Goal: Transaction & Acquisition: Book appointment/travel/reservation

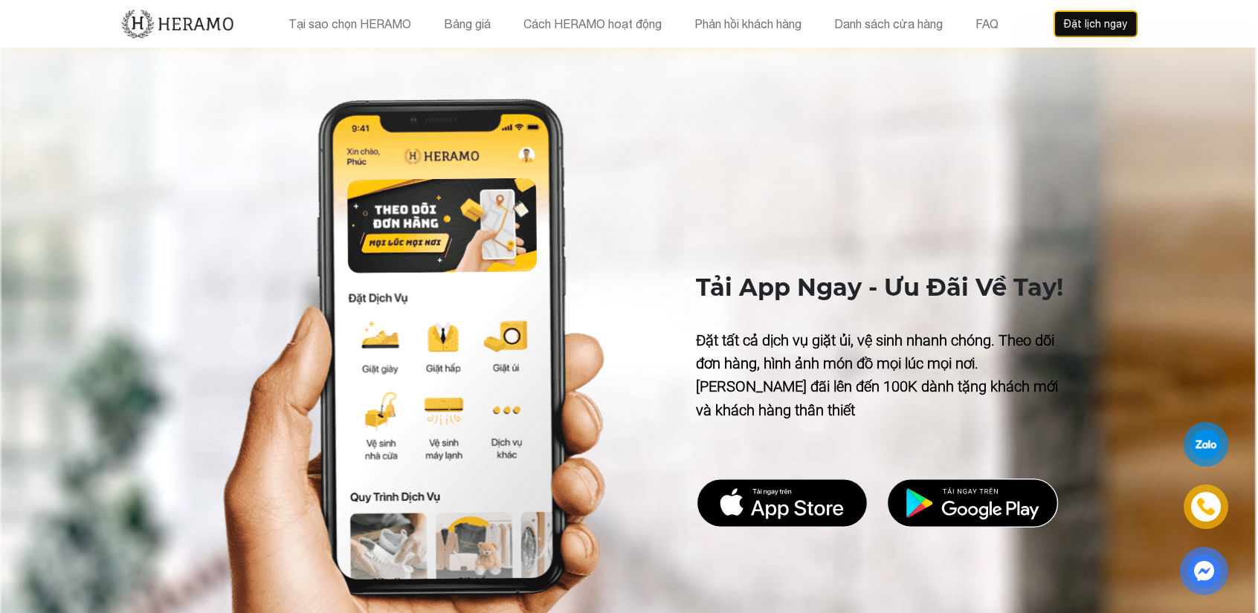
scroll to position [6136, 0]
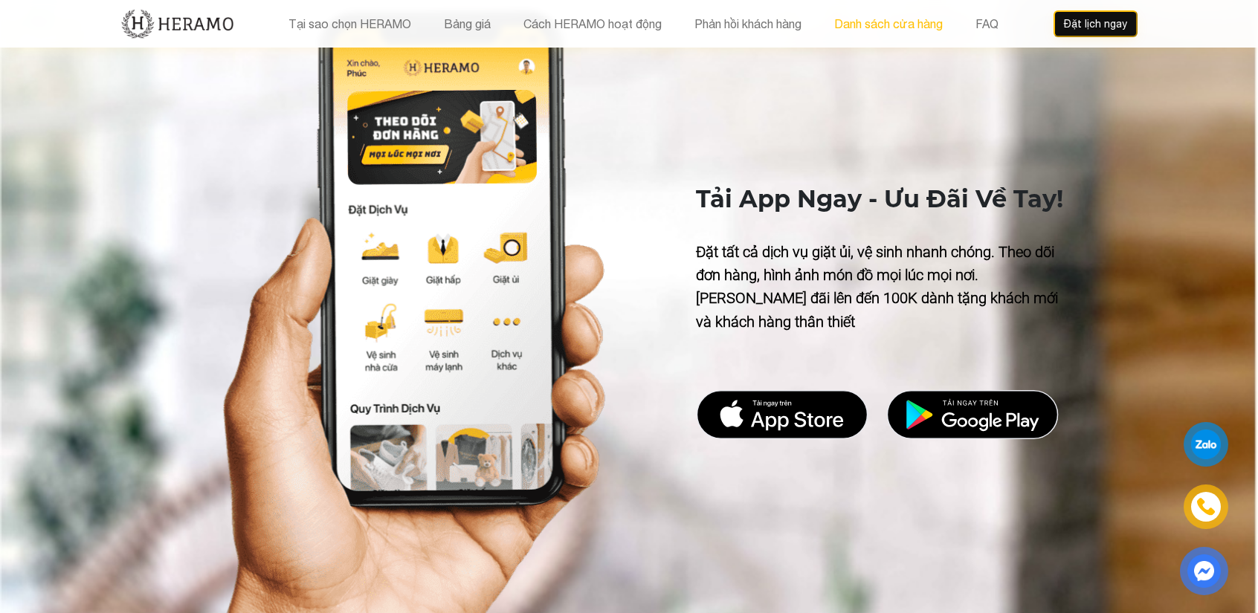
click at [906, 25] on button "Danh sách cửa hàng" at bounding box center [888, 23] width 117 height 19
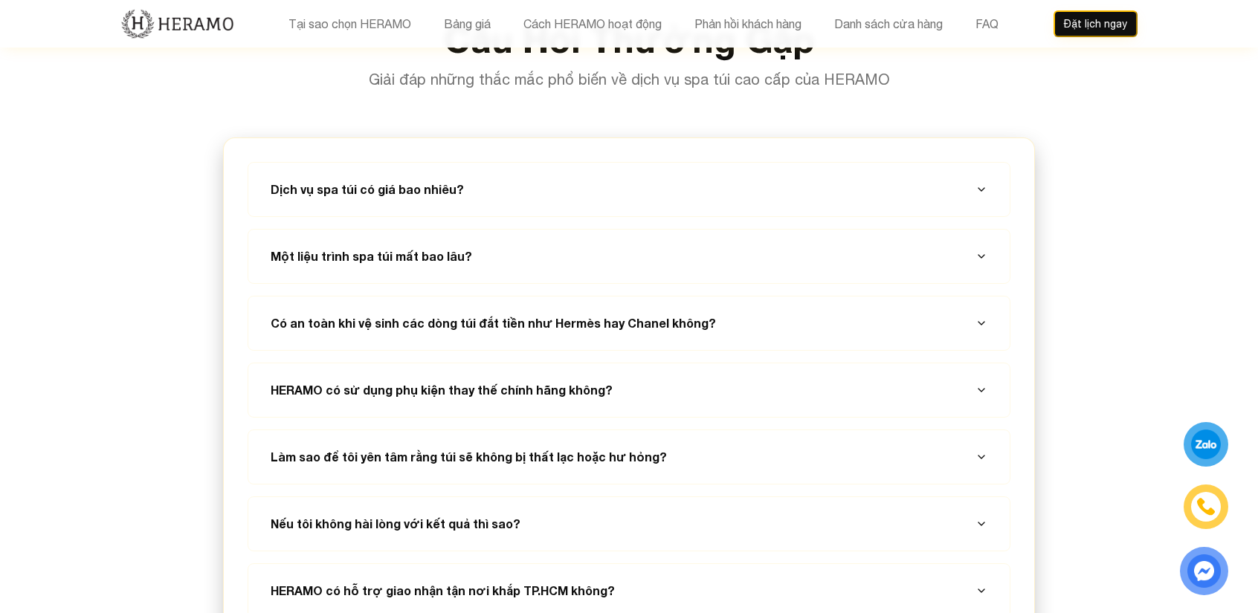
scroll to position [8050, 0]
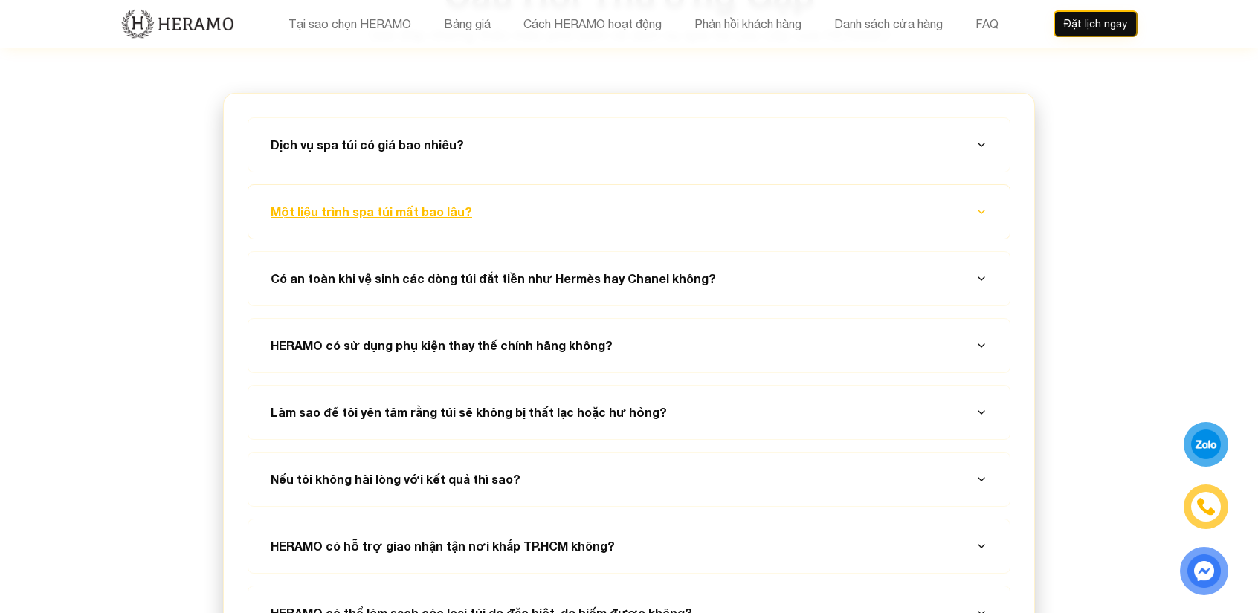
click at [977, 206] on icon "button" at bounding box center [982, 212] width 12 height 12
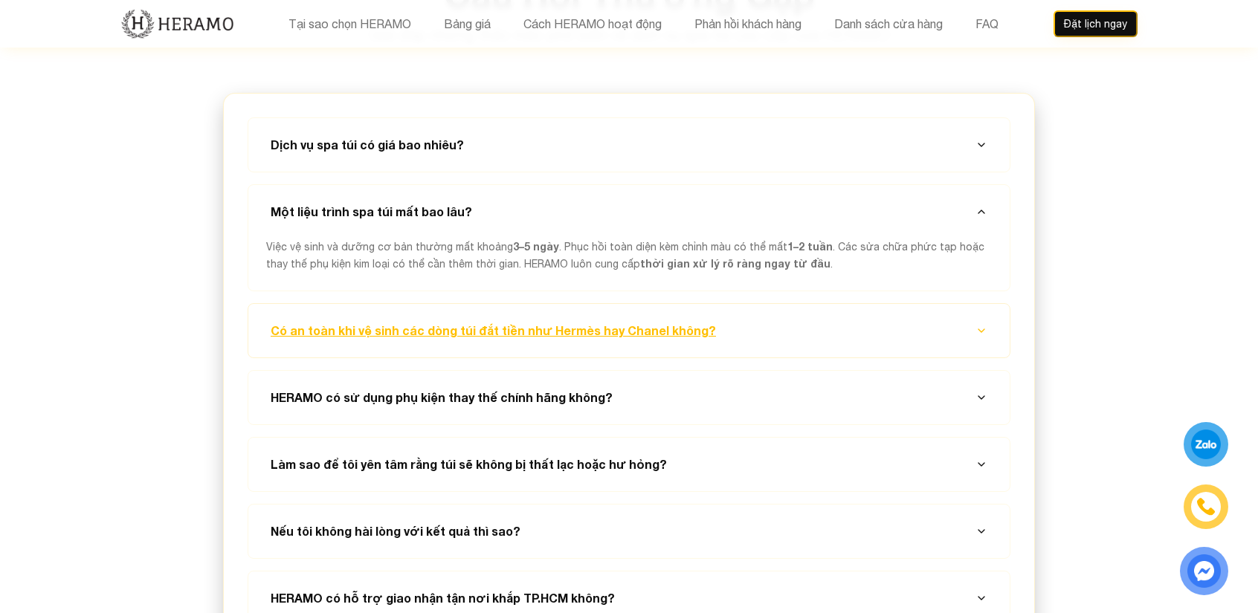
click at [806, 304] on button "Có an toàn khi vệ sinh các dòng túi đắt tiền như Hermès hay Chanel không?" at bounding box center [629, 331] width 726 height 54
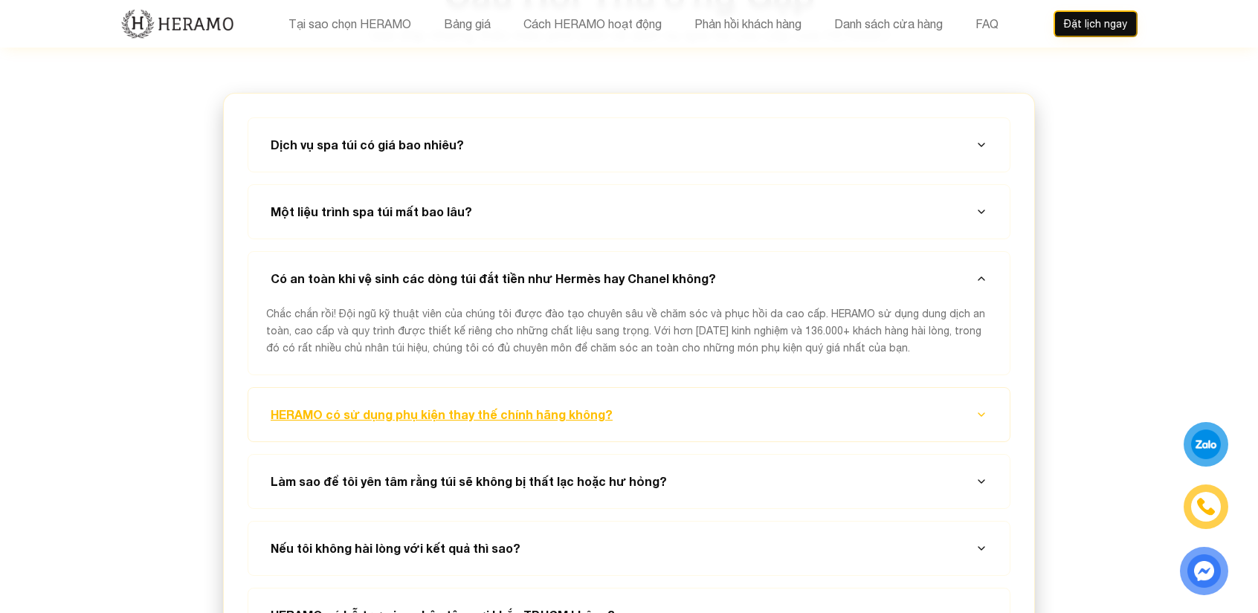
click at [694, 388] on button "HERAMO có sử dụng phụ kiện thay thế chính hãng không?" at bounding box center [629, 415] width 726 height 54
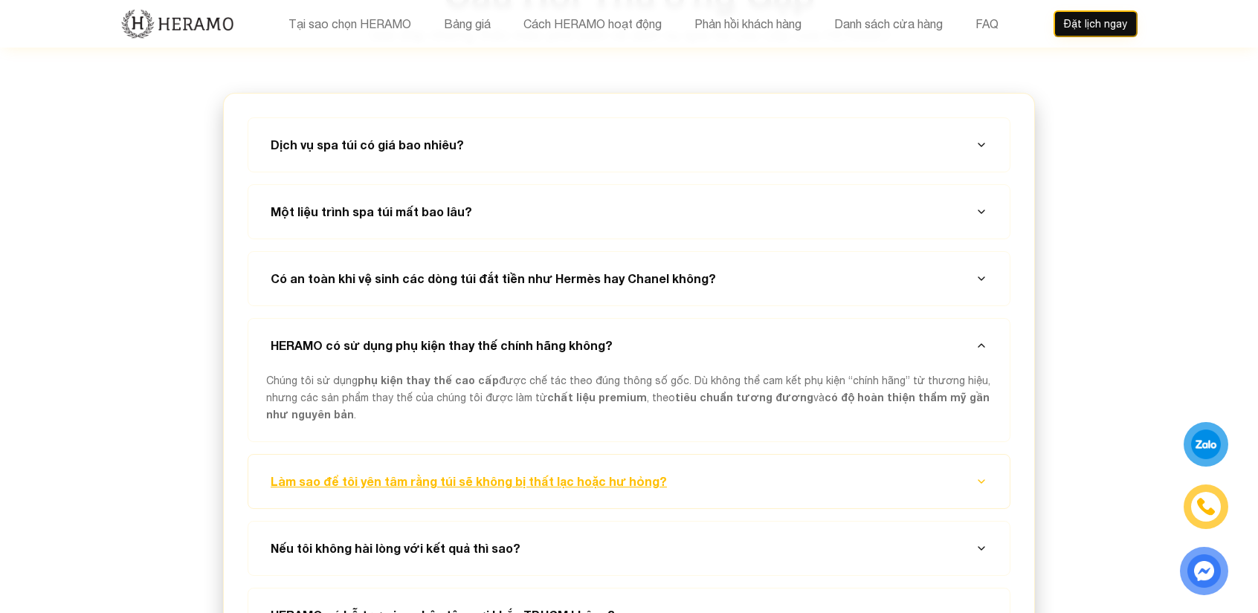
click at [648, 455] on button "Làm sao để tôi yên tâm rằng túi sẽ không bị thất lạc hoặc hư hỏng?" at bounding box center [629, 482] width 726 height 54
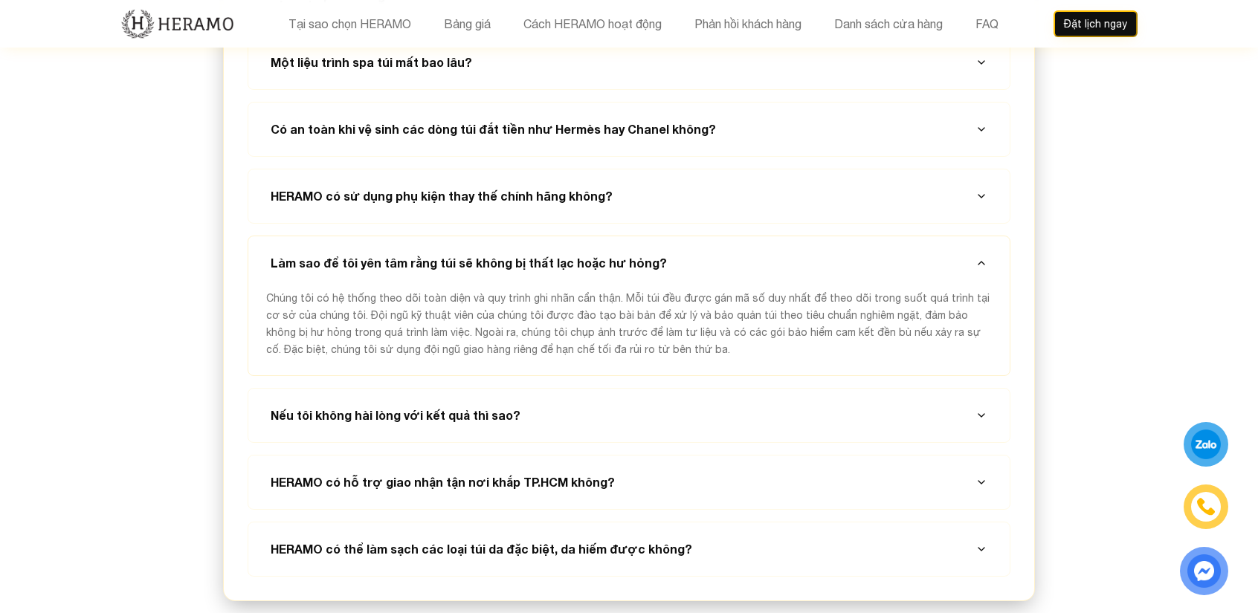
scroll to position [8224, 0]
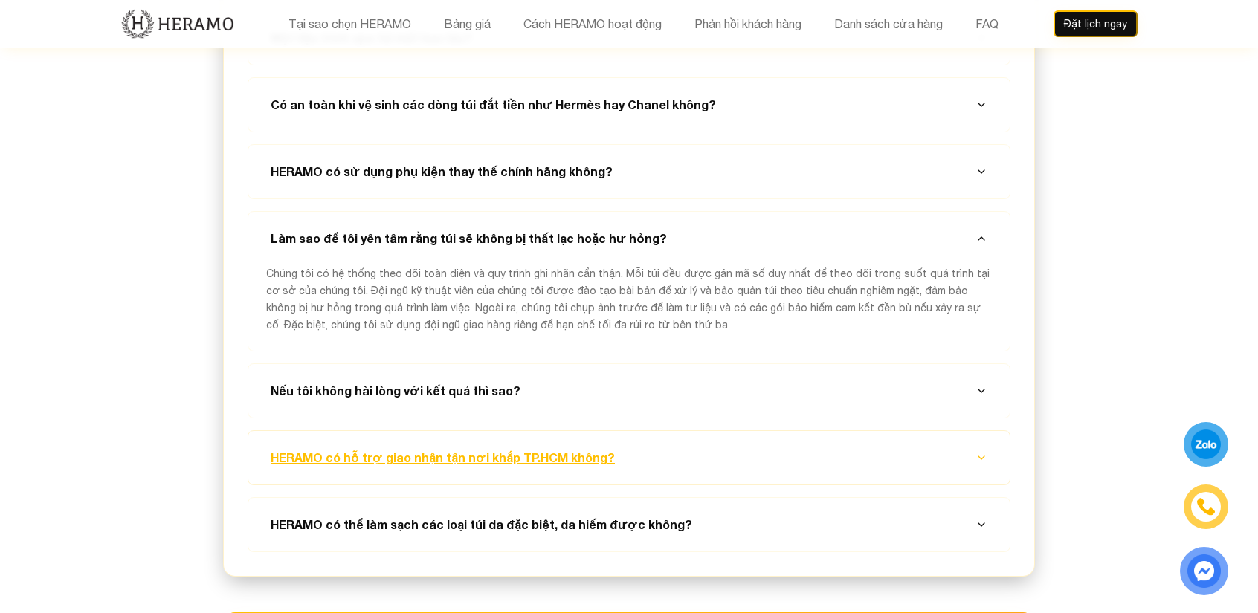
click at [619, 431] on button "HERAMO có hỗ trợ giao nhận tận nơi khắp TP.HCM không?" at bounding box center [629, 458] width 726 height 54
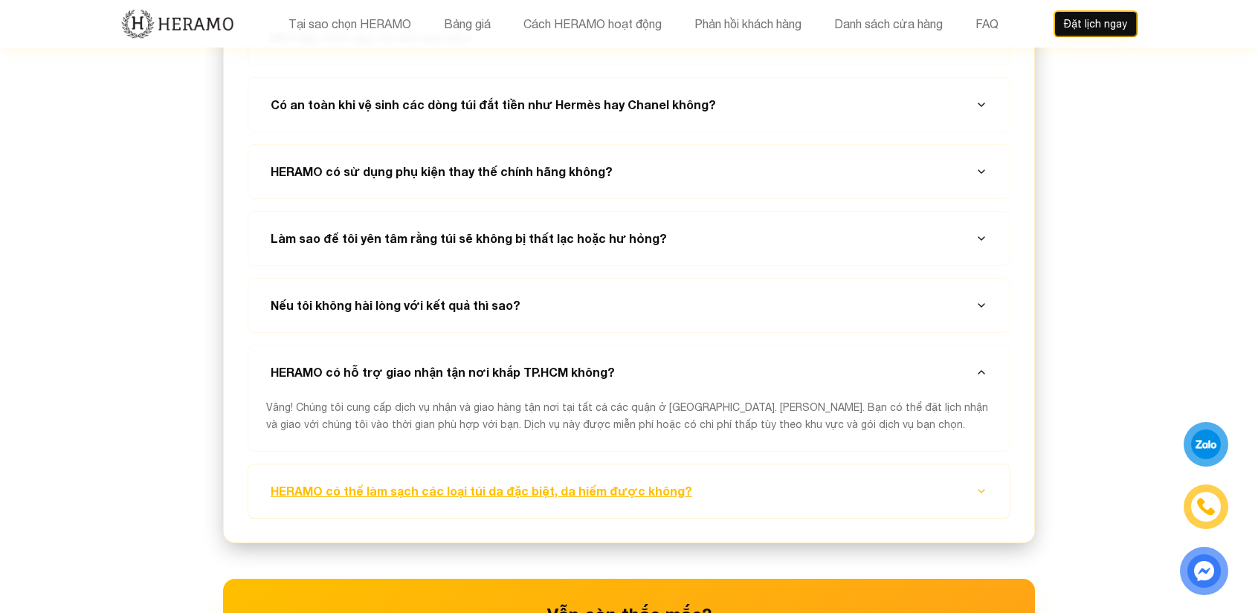
click at [667, 465] on button "HERAMO có thể làm sạch các loại túi da đặc biệt, da hiếm được không?" at bounding box center [629, 492] width 726 height 54
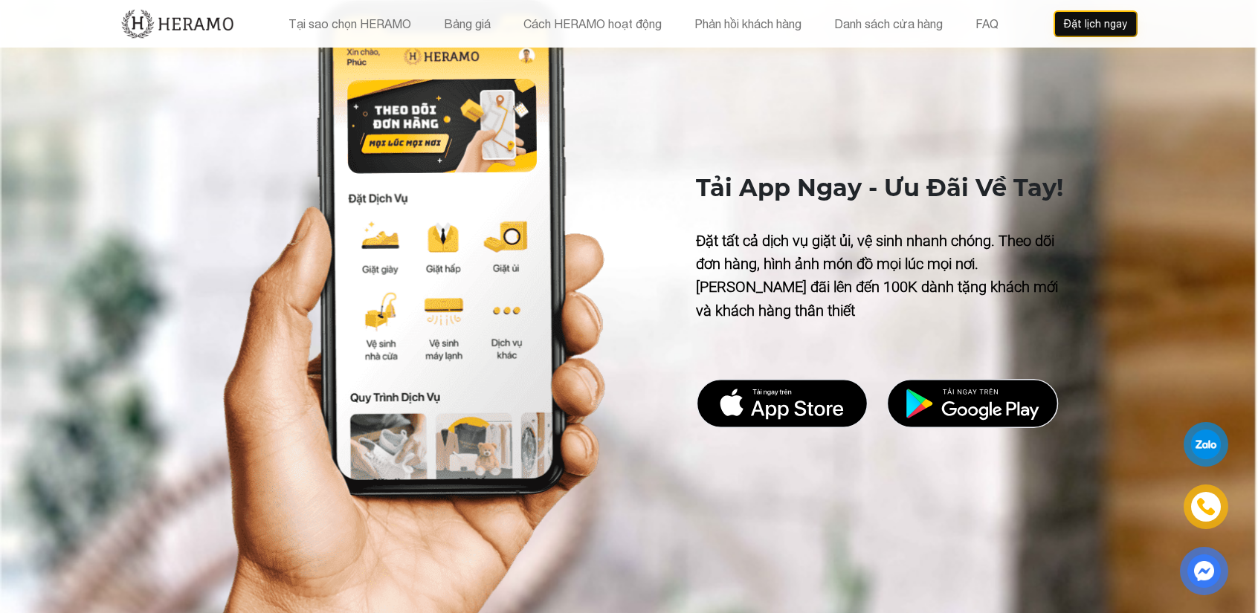
scroll to position [6142, 0]
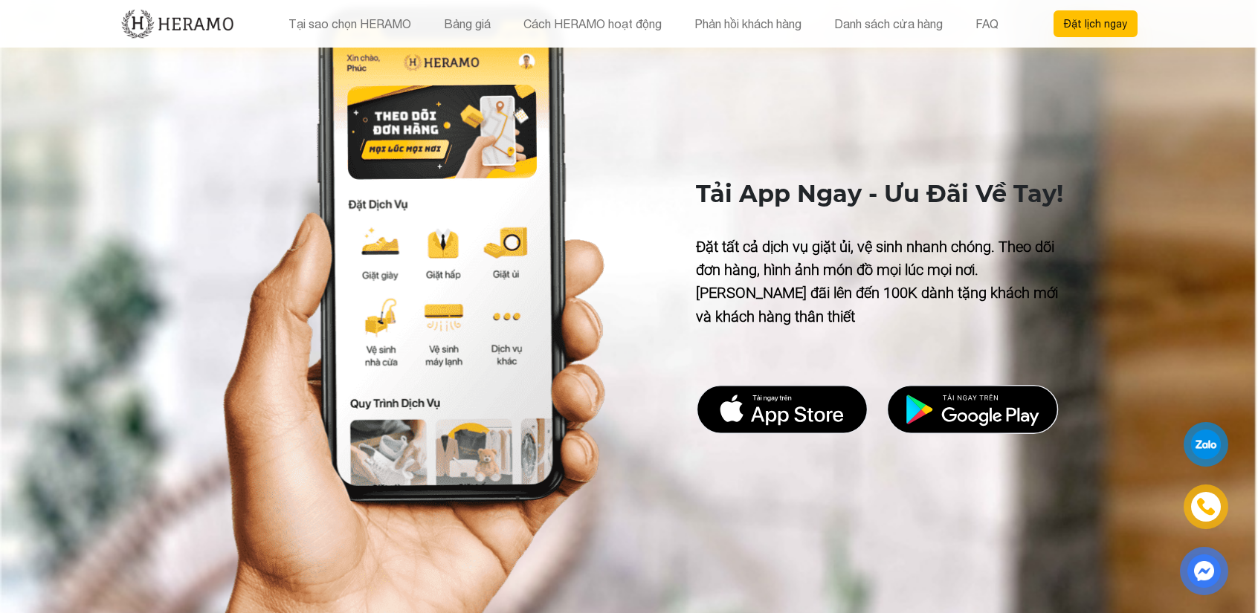
click at [1092, 25] on button "Đặt lịch ngay" at bounding box center [1096, 23] width 84 height 27
